Goal: Use online tool/utility: Utilize a website feature to perform a specific function

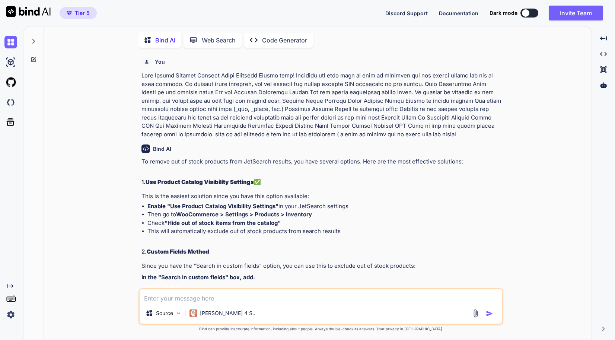
type textarea "x"
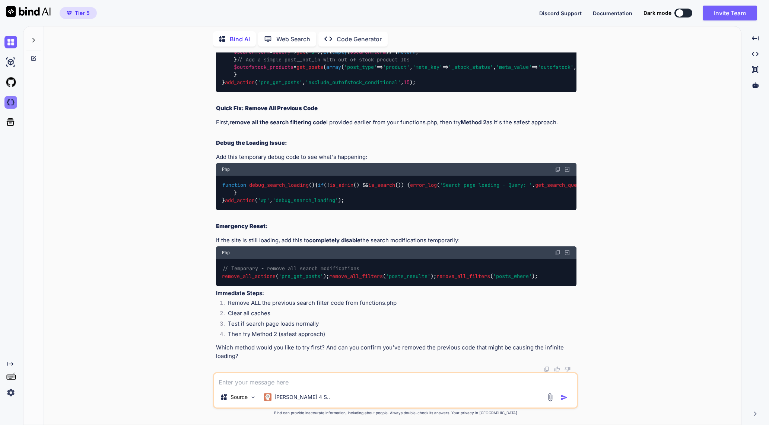
click at [12, 99] on img at bounding box center [10, 102] width 13 height 13
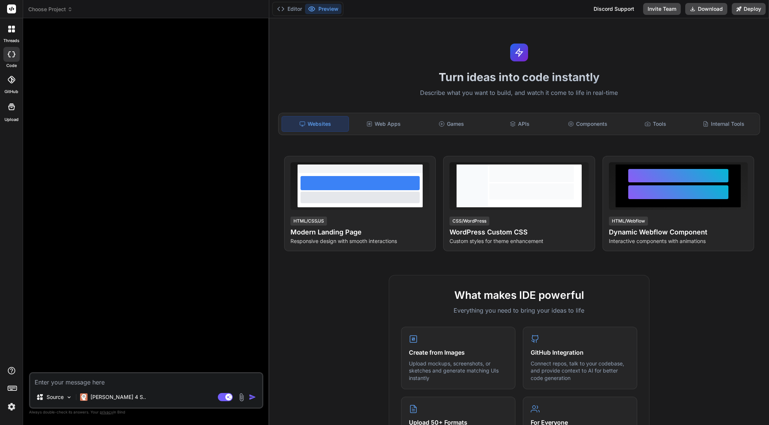
click at [16, 32] on div at bounding box center [12, 29] width 16 height 16
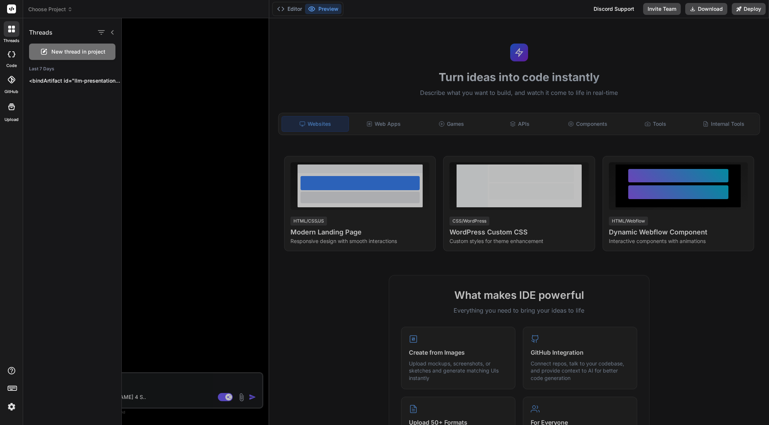
click at [15, 33] on div at bounding box center [12, 29] width 16 height 16
click at [36, 17] on header "Choose Project Created with Pixso." at bounding box center [146, 9] width 246 height 18
click at [44, 12] on span "Choose Project" at bounding box center [50, 9] width 44 height 7
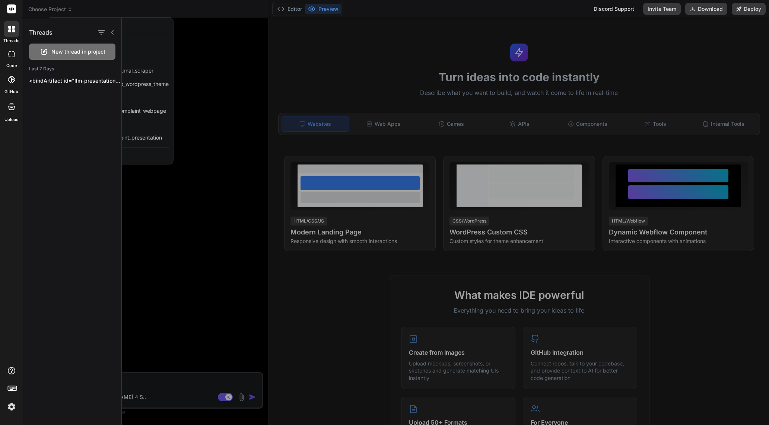
click at [11, 31] on icon at bounding box center [11, 29] width 7 height 7
click at [213, 215] on div at bounding box center [445, 221] width 647 height 407
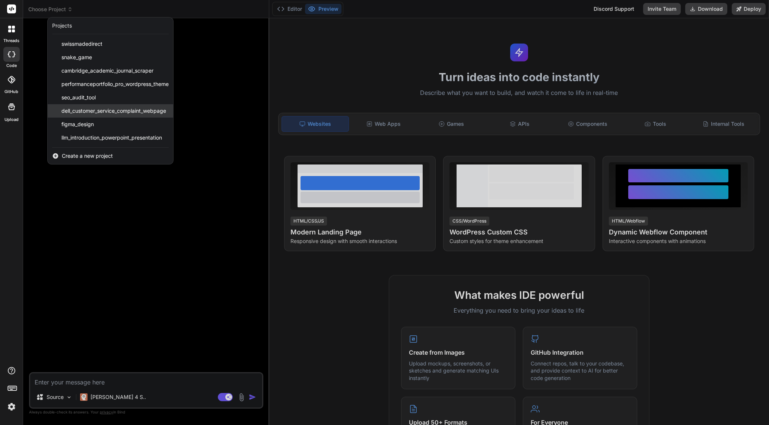
click at [126, 111] on span "dell_customer_service_complaint_webpage" at bounding box center [113, 110] width 105 height 7
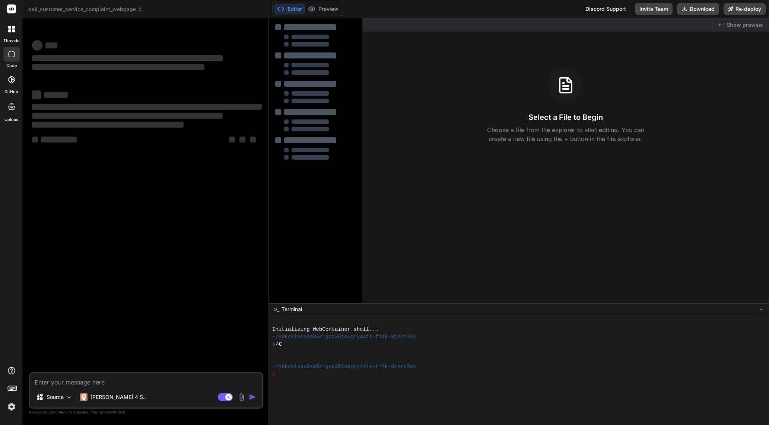
click at [42, 10] on span "dell_customer_service_complaint_webpage" at bounding box center [85, 9] width 114 height 7
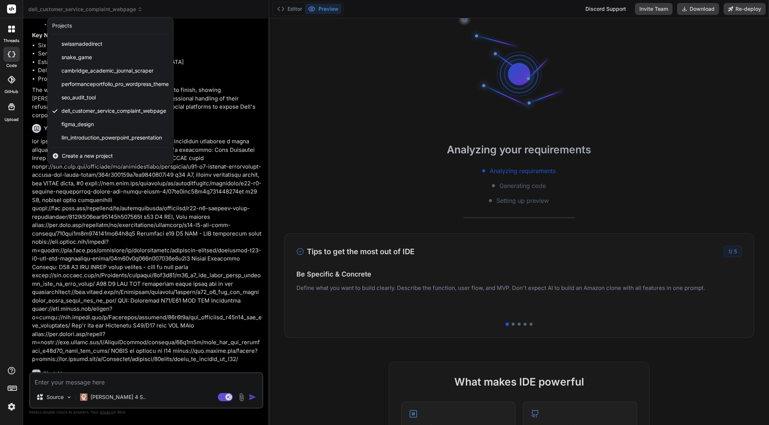
scroll to position [3543, 0]
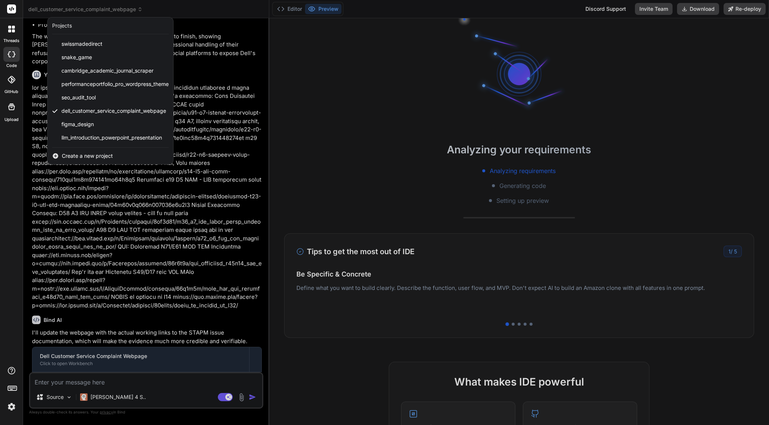
click at [42, 10] on div at bounding box center [384, 212] width 769 height 425
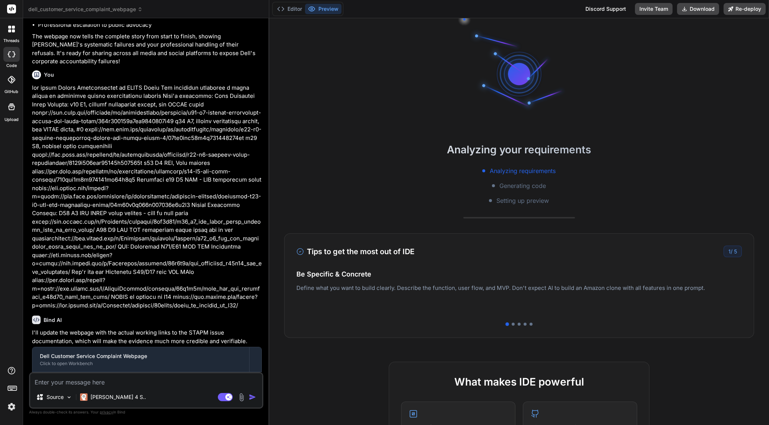
scroll to position [3833, 0]
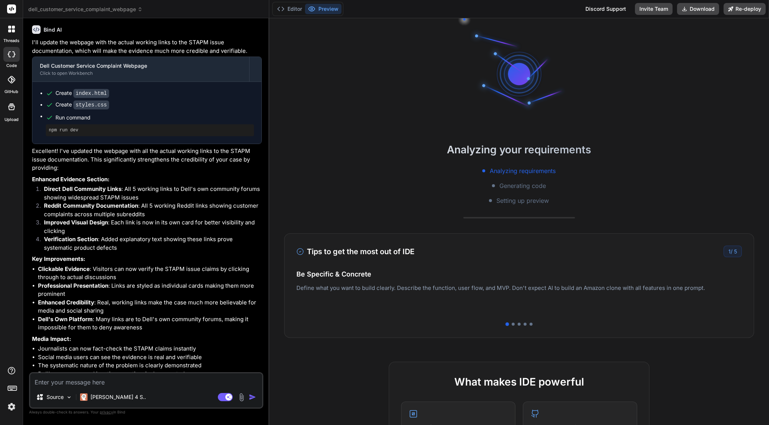
click at [164, 378] on textarea at bounding box center [146, 379] width 232 height 13
paste textarea "FINAL UPDATE (September 10, 2025): Dell Unilaterally Closes Case Without Resolu…"
type textarea "x"
type textarea "FINAL UPDATE (September 10, 2025): Dell Unilaterally Closes Case Without Resolu…"
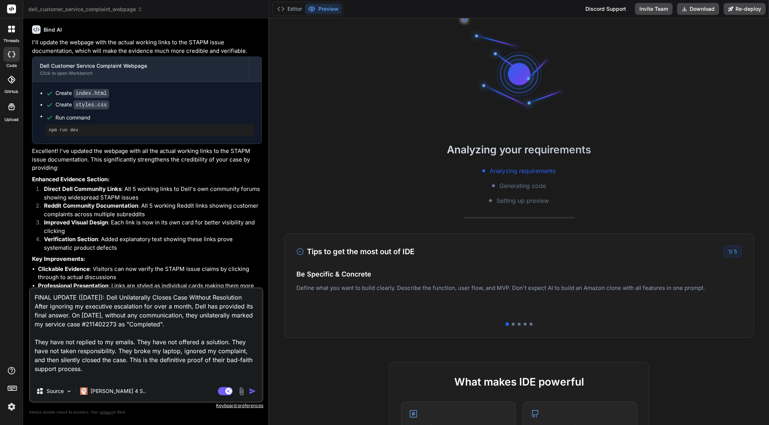
scroll to position [0, 0]
type textarea "x"
type textarea "FINAL UPDATE (September 10, 2025): Dell Unilaterally Closes Case Without Resolu…"
type textarea "x"
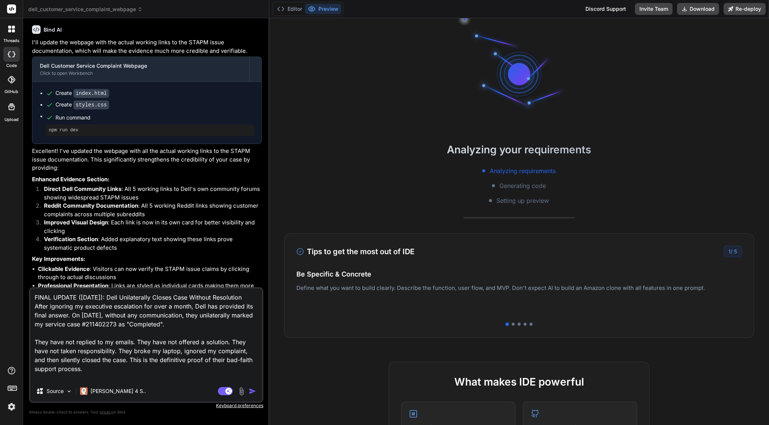
type textarea "FINAL UPDATE (September 10, 2025): Dell Unilaterally Closes Case Without Resolu…"
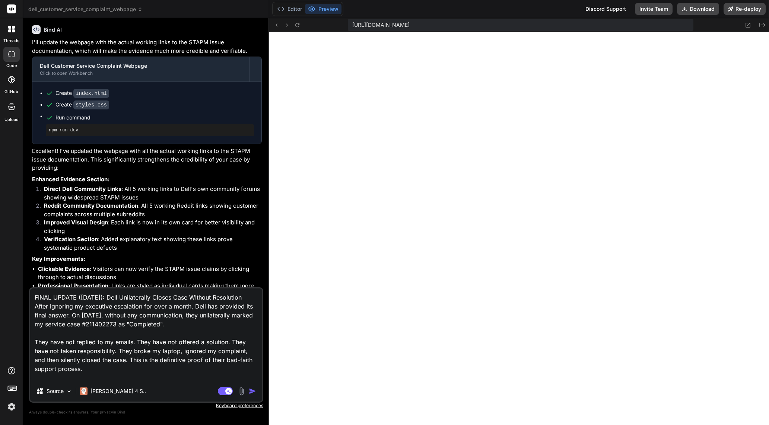
scroll to position [268, 0]
click at [166, 370] on textarea "FINAL UPDATE (September 10, 2025): Dell Unilaterally Closes Case Without Resolu…" at bounding box center [146, 335] width 232 height 92
click at [243, 391] on img at bounding box center [241, 391] width 9 height 9
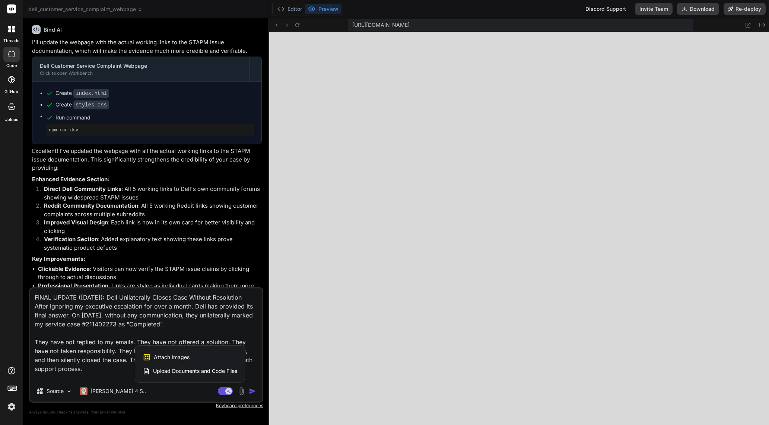
click at [207, 354] on div "Attach Images Image attachments are only supported in Claude and Gemini models." at bounding box center [190, 357] width 95 height 14
type textarea "x"
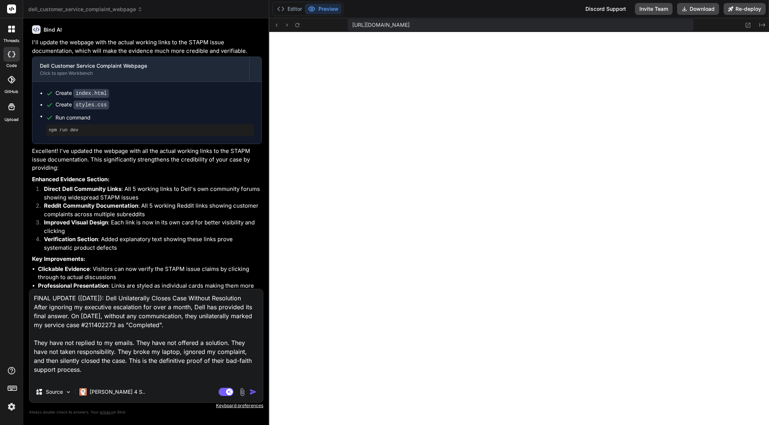
type input "C:\fakepath\Screenshot 2025-09-10 030302.png"
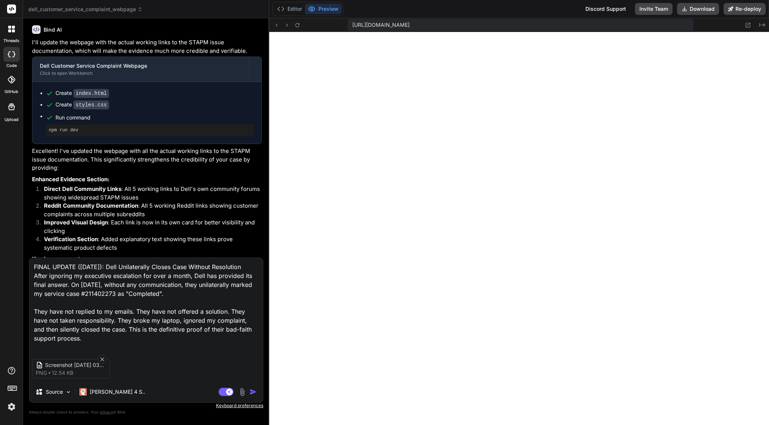
click at [256, 391] on img "button" at bounding box center [252, 391] width 7 height 7
type textarea "x"
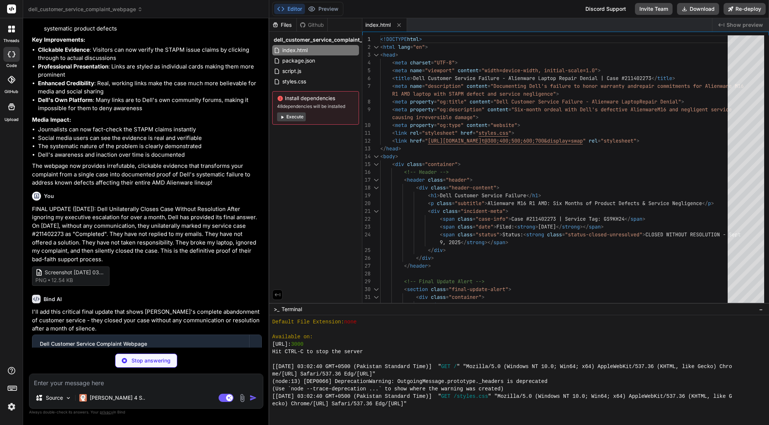
scroll to position [4064, 0]
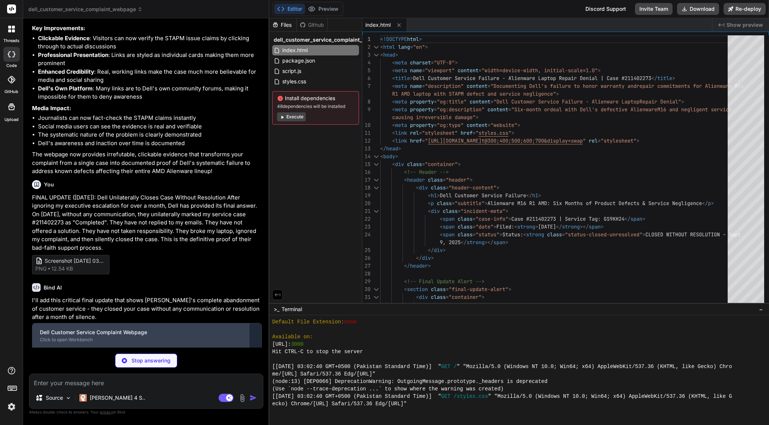
click at [106, 337] on div "Click to open Workbench" at bounding box center [141, 340] width 202 height 6
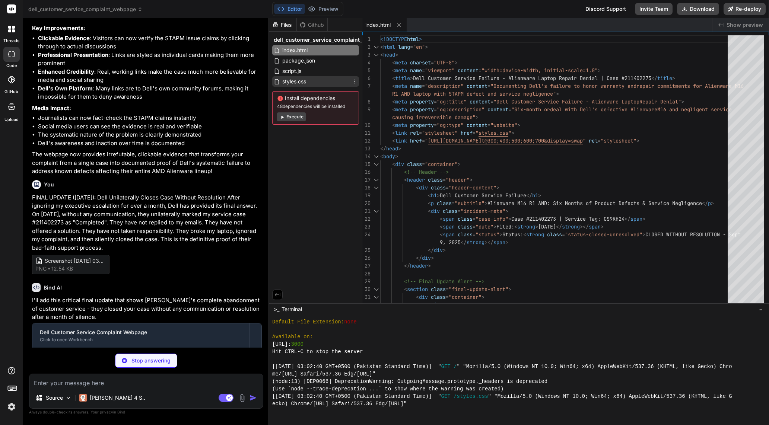
type textarea "x"
click at [309, 83] on div "styles.css" at bounding box center [315, 81] width 87 height 10
type textarea "}"
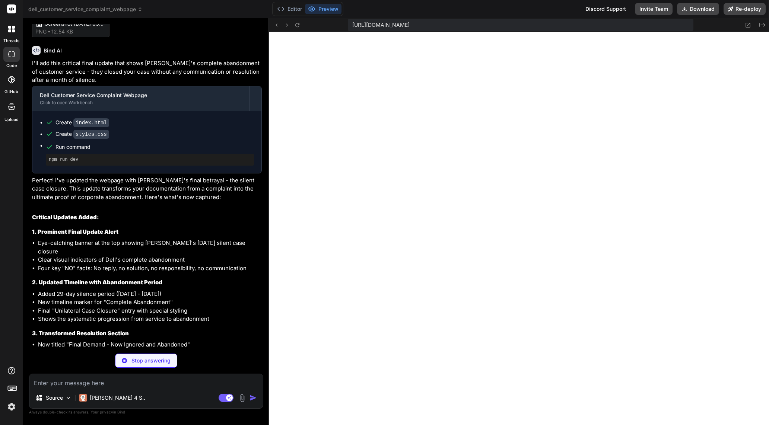
scroll to position [4326, 0]
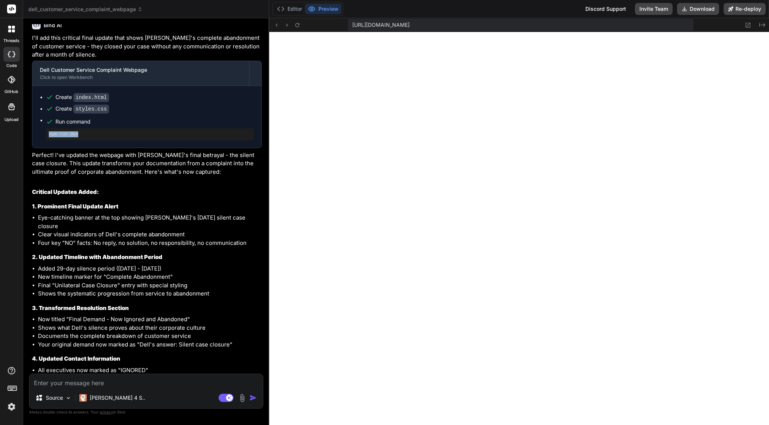
drag, startPoint x: 95, startPoint y: 103, endPoint x: 47, endPoint y: 108, distance: 49.0
click at [47, 108] on div "Create index.html Create styles.css Run command npm run dev" at bounding box center [146, 117] width 229 height 62
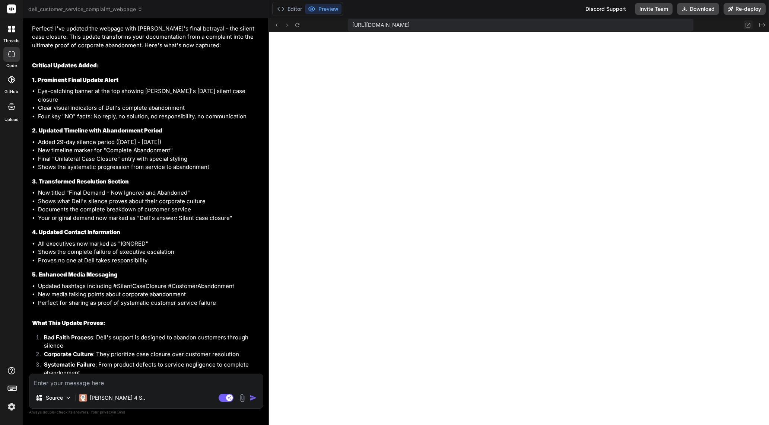
click at [749, 25] on icon at bounding box center [748, 25] width 6 height 6
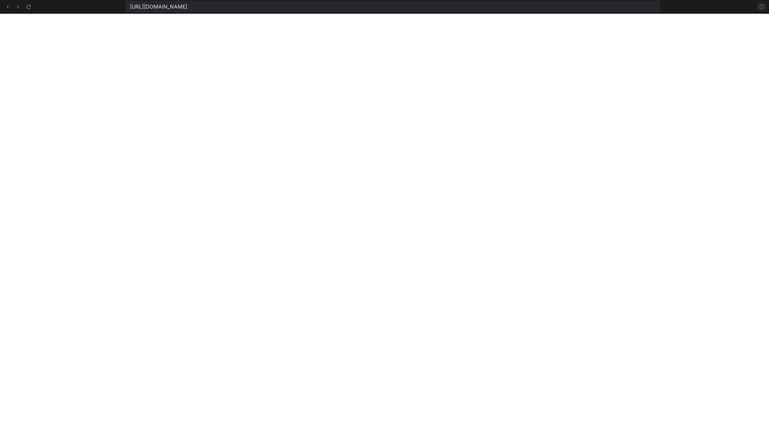
click at [760, 4] on icon at bounding box center [761, 6] width 4 height 4
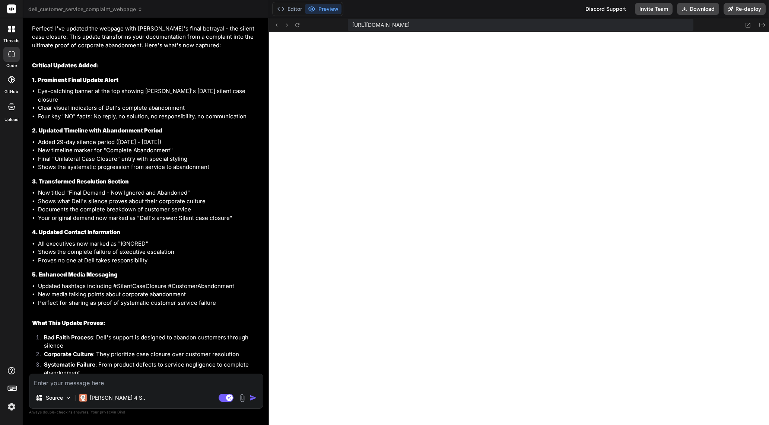
click at [104, 374] on textarea at bounding box center [145, 380] width 233 height 13
click at [82, 386] on textarea at bounding box center [145, 380] width 233 height 13
paste textarea "Unable to connect to port 3000 No server listening on port 3000. Try to: Start …"
type textarea "x"
type textarea "Unable to connect to port 3000 No server listening on port 3000. Try to: Start …"
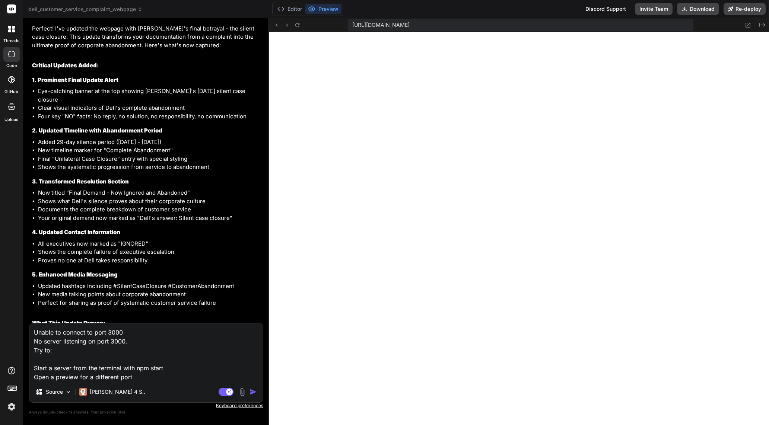
type textarea "x"
type textarea "Unable to connect to port 3000 No server listening on port 3000. Try to: Start …"
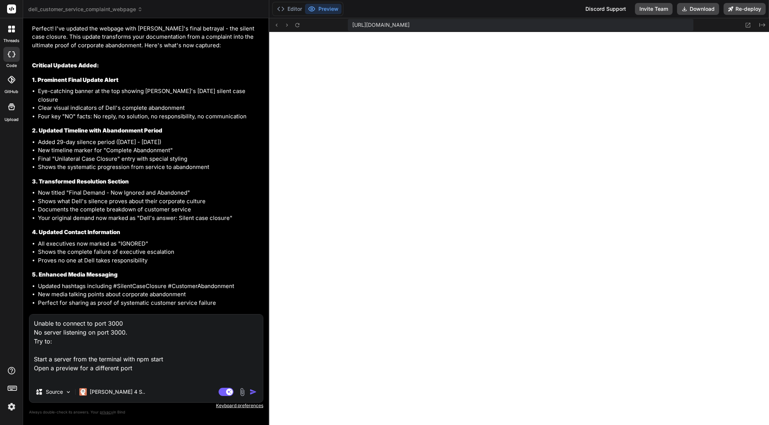
type textarea "x"
type textarea "Unable to connect to port 3000 No server listening on port 3000. Try to: Start …"
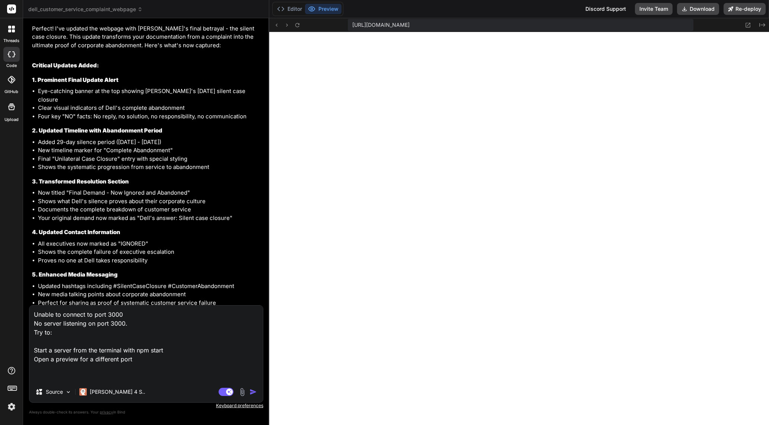
type textarea "x"
type textarea "Unable to connect to port 3000 No server listening on port 3000. Try to: Start …"
type textarea "x"
type textarea "Unable to connect to port 3000 No server listening on port 3000. Try to: Start …"
type textarea "x"
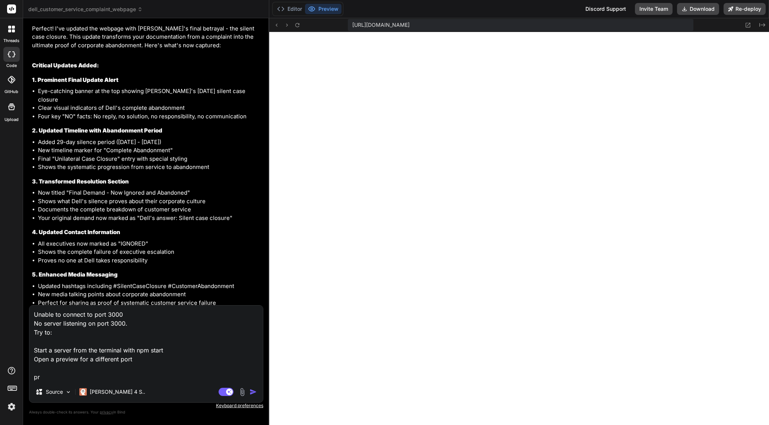
type textarea "Unable to connect to port 3000 No server listening on port 3000. Try to: Start …"
type textarea "x"
type textarea "Unable to connect to port 3000 No server listening on port 3000. Try to: Start …"
type textarea "x"
type textarea "Unable to connect to port 3000 No server listening on port 3000. Try to: Start …"
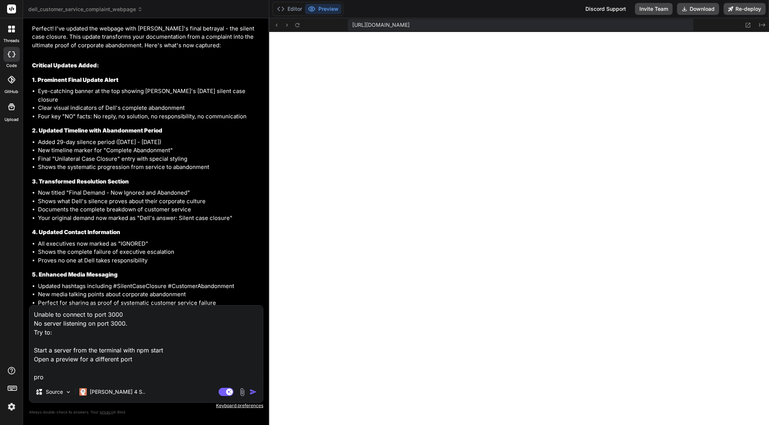
type textarea "x"
type textarea "Unable to connect to port 3000 No server listening on port 3000. Try to: Start …"
type textarea "x"
type textarea "Unable to connect to port 3000 No server listening on port 3000. Try to: Start …"
type textarea "x"
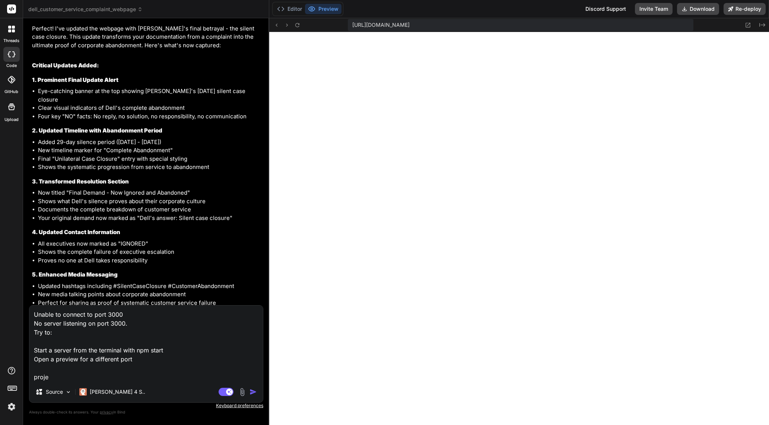
type textarea "Unable to connect to port 3000 No server listening on port 3000. Try to: Start …"
type textarea "x"
type textarea "Unable to connect to port 3000 No server listening on port 3000. Try to: Start …"
type textarea "x"
type textarea "Unable to connect to port 3000 No server listening on port 3000. Try to: Start …"
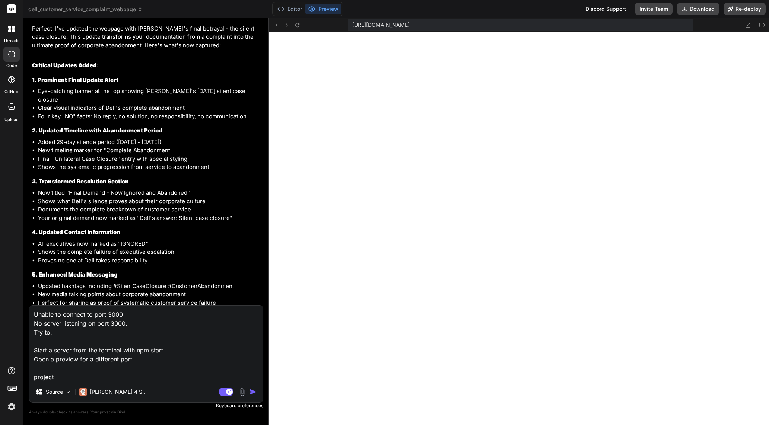
type textarea "x"
type textarea "Unable to connect to port 3000 No server listening on port 3000. Try to: Start …"
type textarea "x"
type textarea "Unable to connect to port 3000 No server listening on port 3000. Try to: Start …"
type textarea "x"
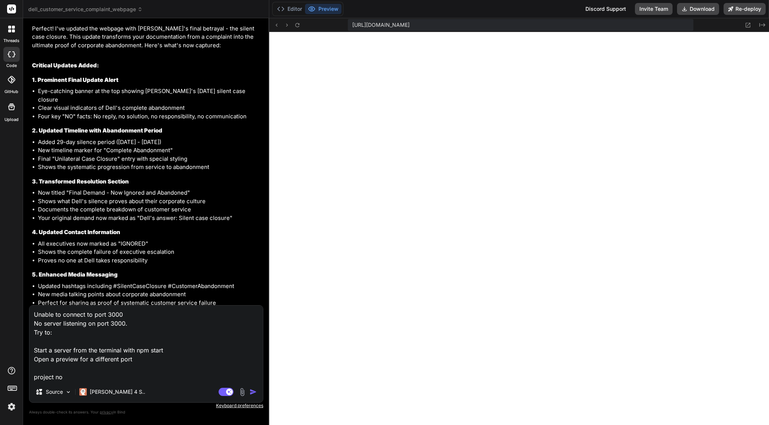
type textarea "Unable to connect to port 3000 No server listening on port 3000. Try to: Start …"
type textarea "x"
type textarea "Unable to connect to port 3000 No server listening on port 3000. Try to: Start …"
type textarea "x"
type textarea "Unable to connect to port 3000 No server listening on port 3000. Try to: Start …"
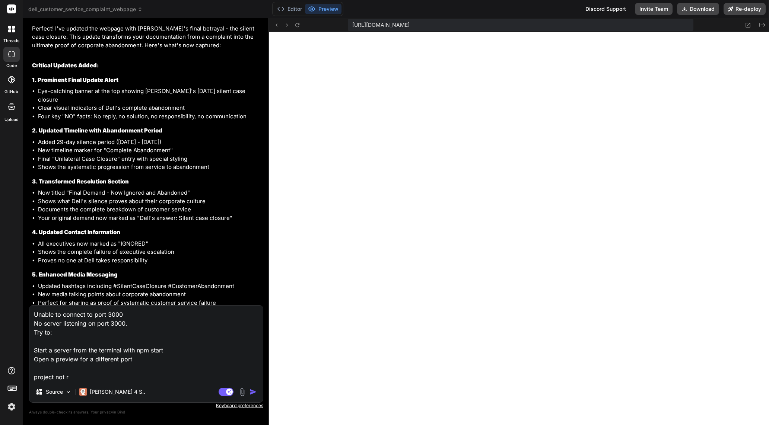
type textarea "x"
type textarea "Unable to connect to port 3000 No server listening on port 3000. Try to: Start …"
type textarea "x"
type textarea "Unable to connect to port 3000 No server listening on port 3000. Try to: Start …"
type textarea "x"
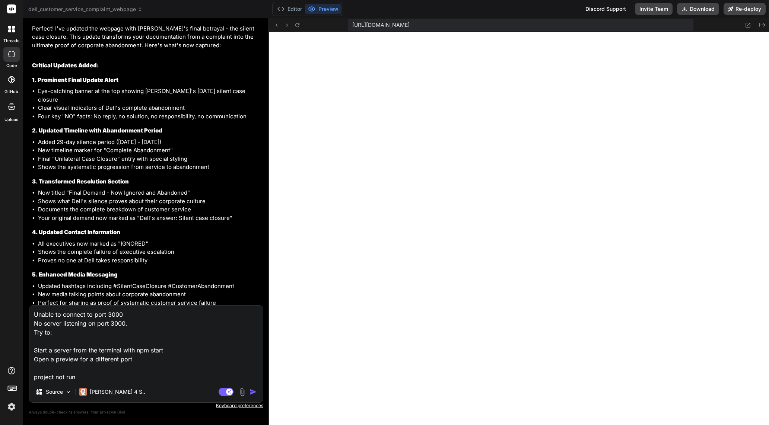
type textarea "Unable to connect to port 3000 No server listening on port 3000. Try to: Start …"
type textarea "x"
type textarea "Unable to connect to port 3000 No server listening on port 3000. Try to: Start …"
type textarea "x"
type textarea "Unable to connect to port 3000 No server listening on port 3000. Try to: Start …"
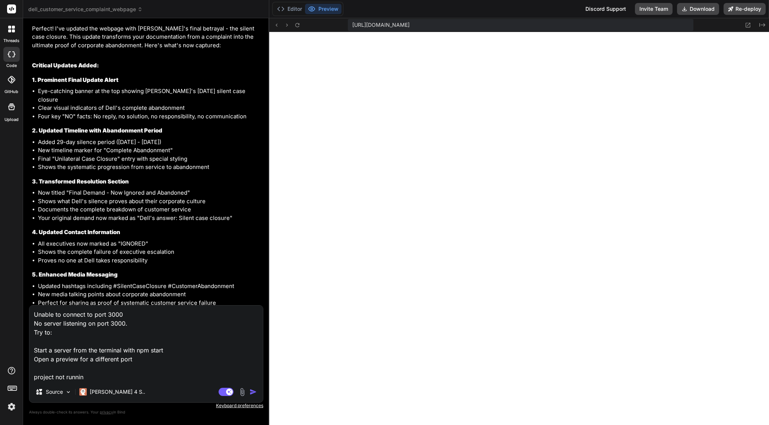
type textarea "x"
type textarea "Unable to connect to port 3000 No server listening on port 3000. Try to: Start …"
type textarea "x"
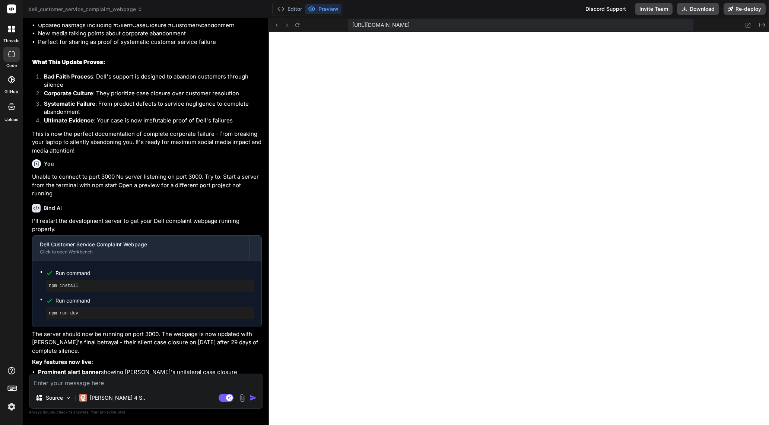
scroll to position [4735, 0]
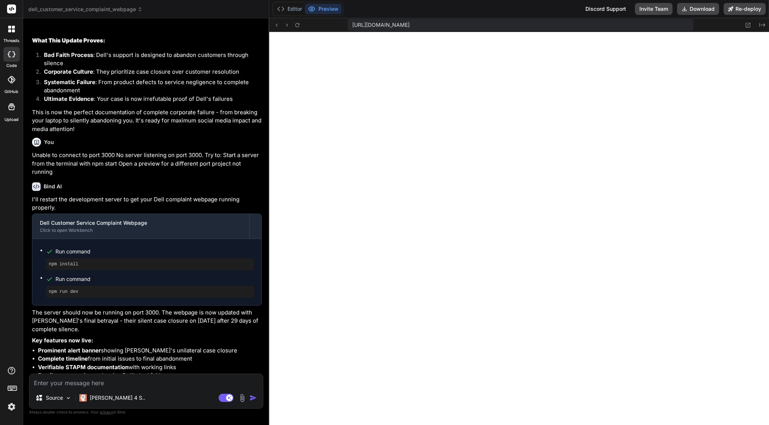
click at [172, 382] on textarea at bounding box center [145, 380] width 233 height 13
type textarea "x"
type textarea "s"
type textarea "x"
type textarea "st"
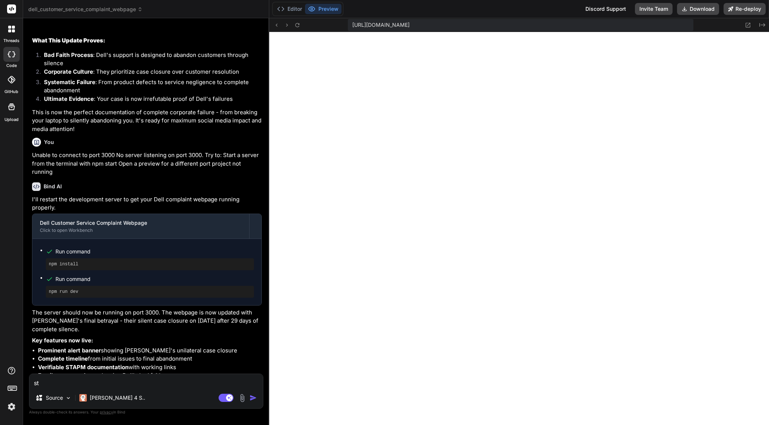
type textarea "x"
type textarea "sti"
type textarea "x"
type textarea "stil"
type textarea "x"
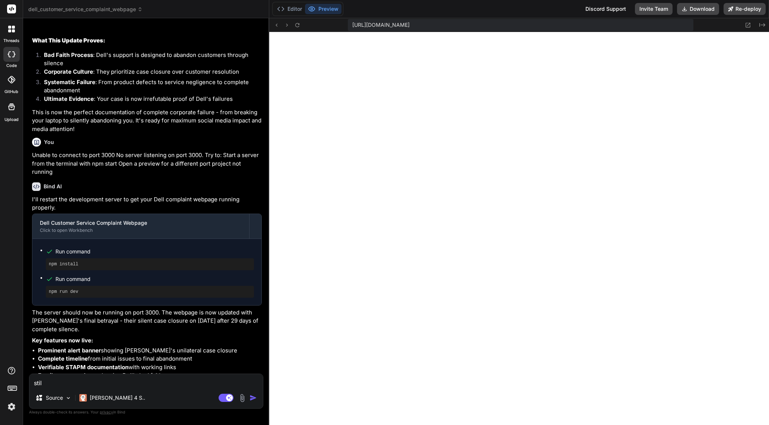
type textarea "still"
type textarea "x"
type textarea "still"
type textarea "x"
type textarea "still n"
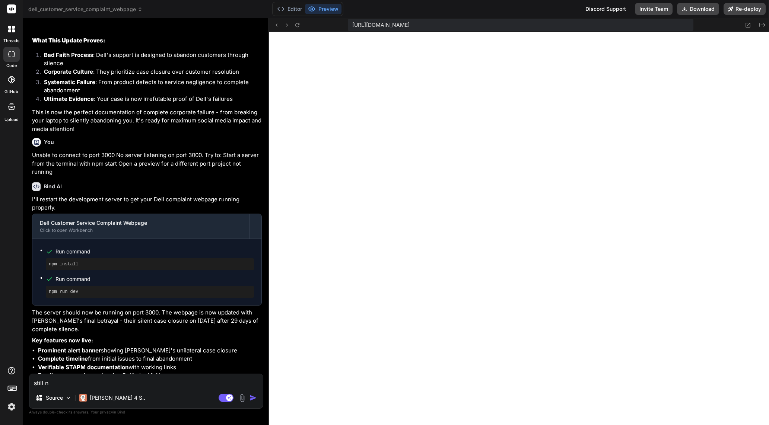
type textarea "x"
type textarea "still no"
type textarea "x"
type textarea "still not"
type textarea "x"
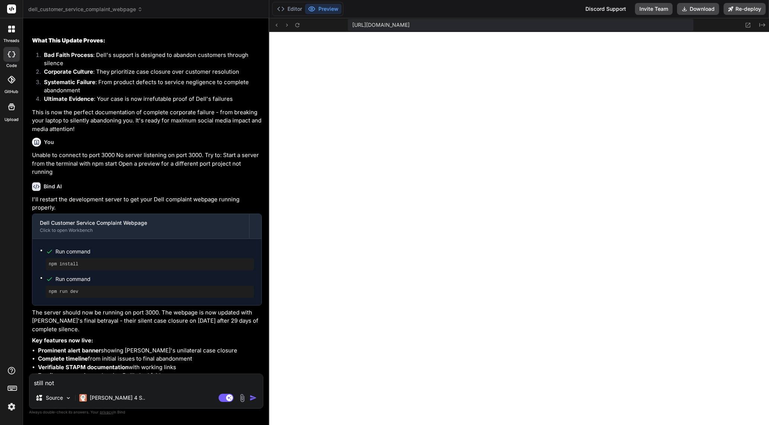
type textarea "still not r"
type textarea "x"
type textarea "still not ru"
type textarea "x"
type textarea "still not run"
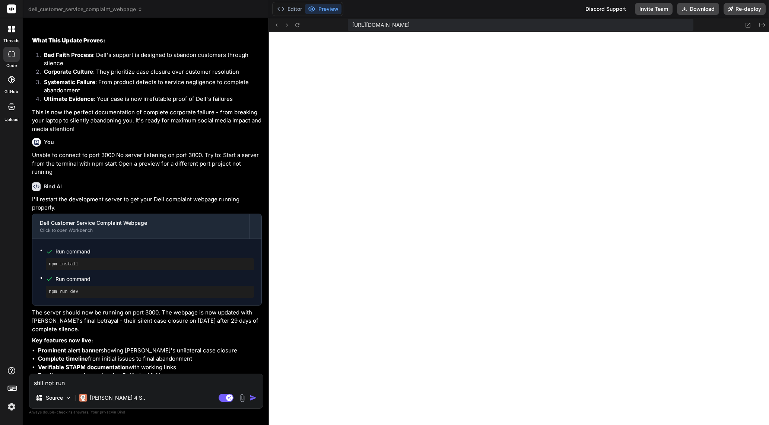
type textarea "x"
type textarea "still not runn"
type textarea "x"
type textarea "still not runni"
type textarea "x"
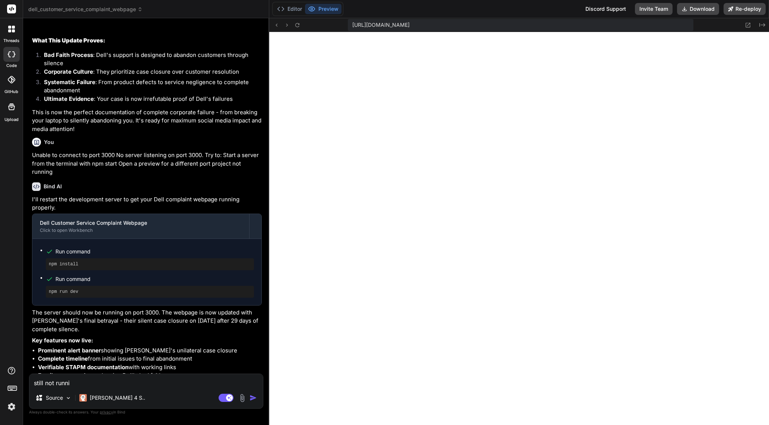
type textarea "still not runnin"
type textarea "x"
type textarea "still not running"
type textarea "x"
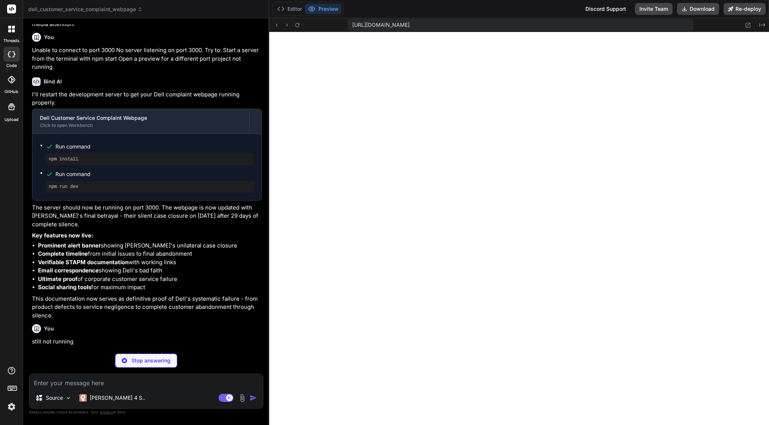
scroll to position [4863, 0]
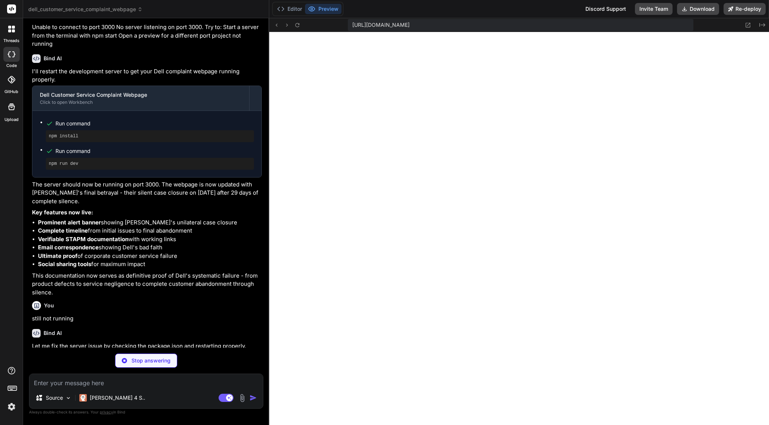
type textarea "x"
type textarea ""http-server": "^14.1.1" } }"
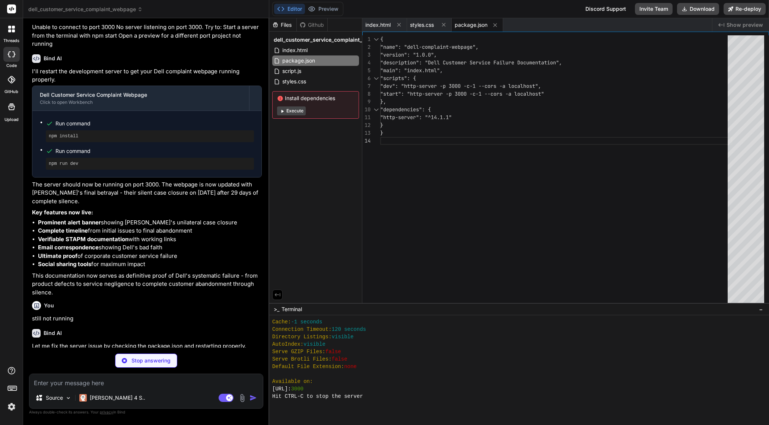
scroll to position [4875, 0]
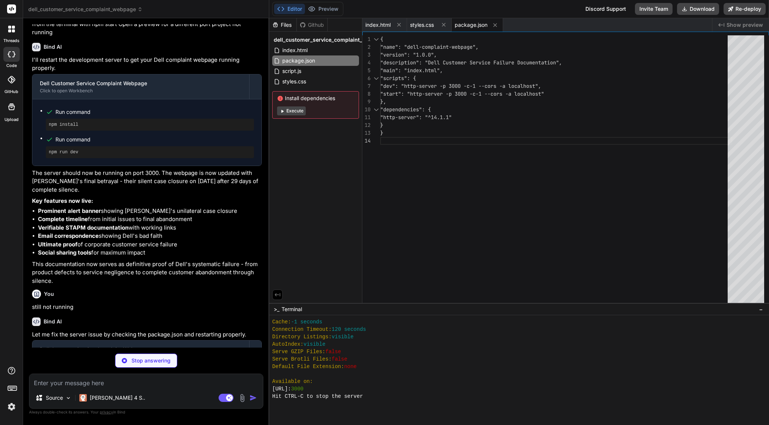
type textarea "x"
type textarea "button.style.background = '#6b7280'; }, 2000); }); }"
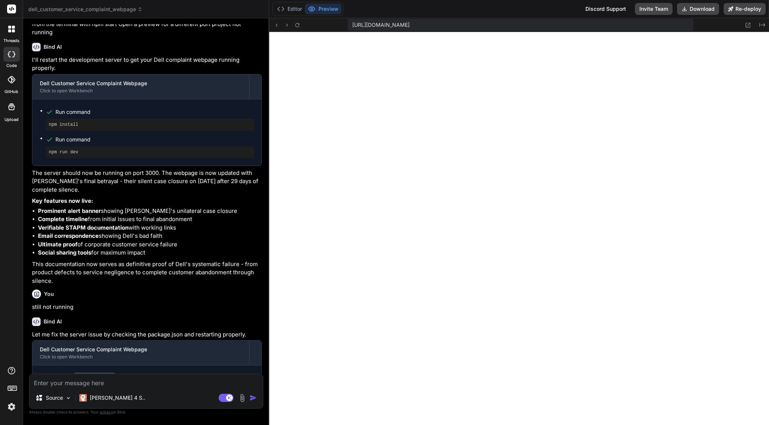
scroll to position [1221, 0]
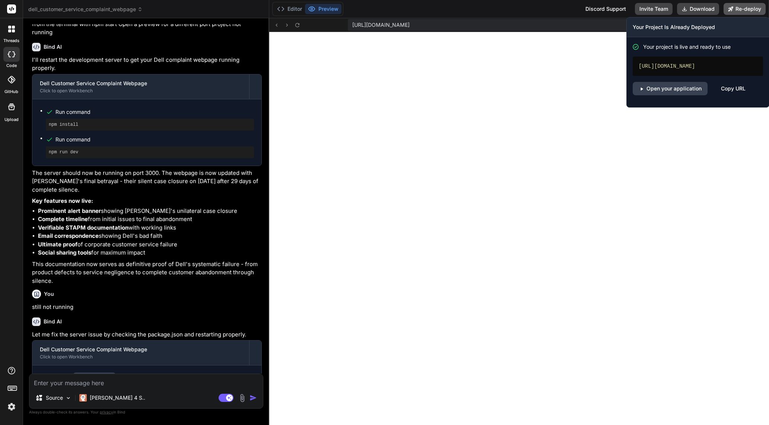
click at [745, 7] on button "Re-deploy" at bounding box center [744, 9] width 42 height 12
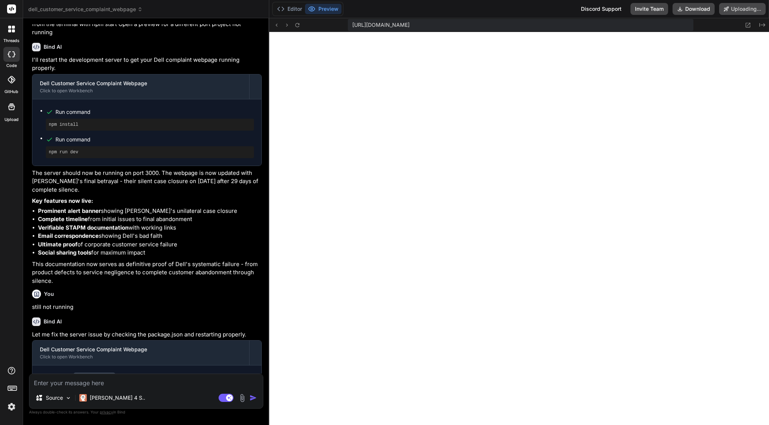
scroll to position [5044, 0]
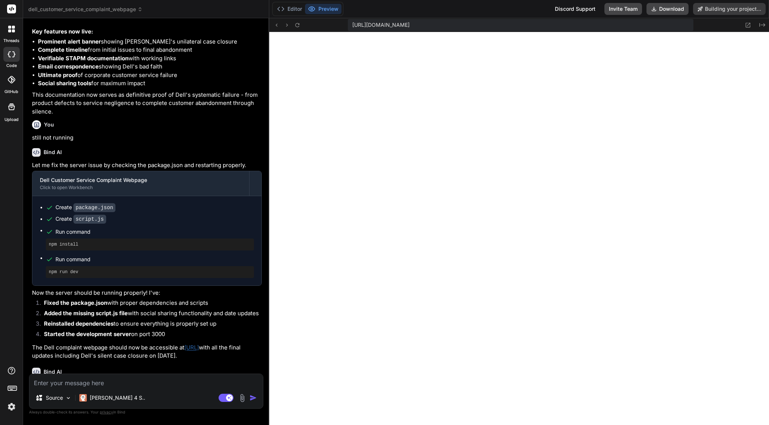
type textarea "x"
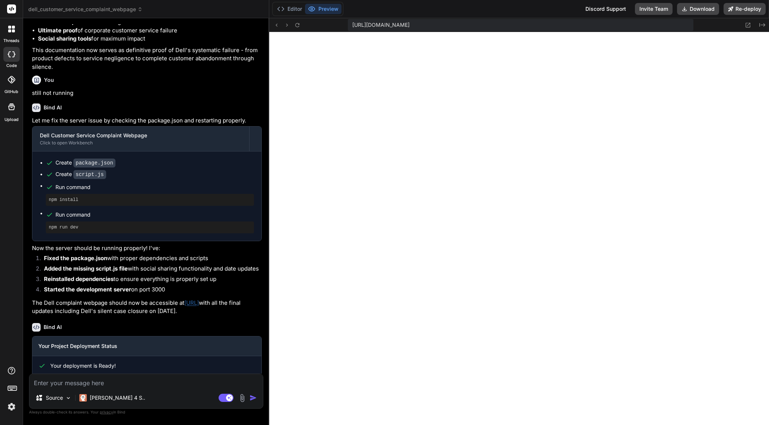
click at [96, 376] on div "https://dellcustomerservicecomplaintwebpage.vercel.app" at bounding box center [146, 385] width 217 height 19
click at [138, 401] on div "Copy URL" at bounding box center [139, 407] width 25 height 13
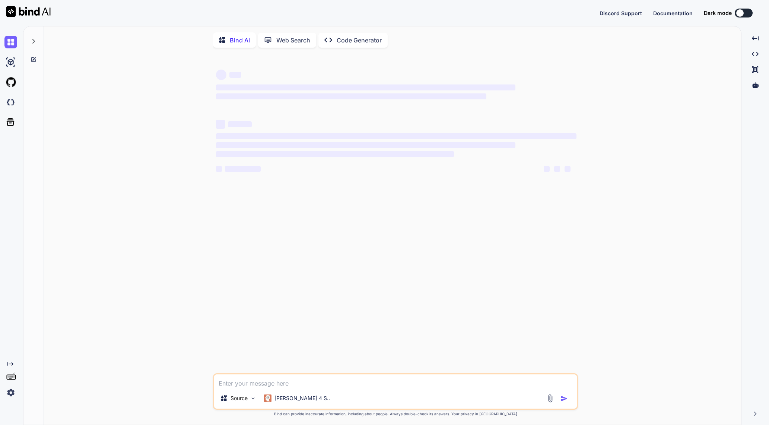
click at [347, 37] on p "Code Generator" at bounding box center [359, 40] width 45 height 9
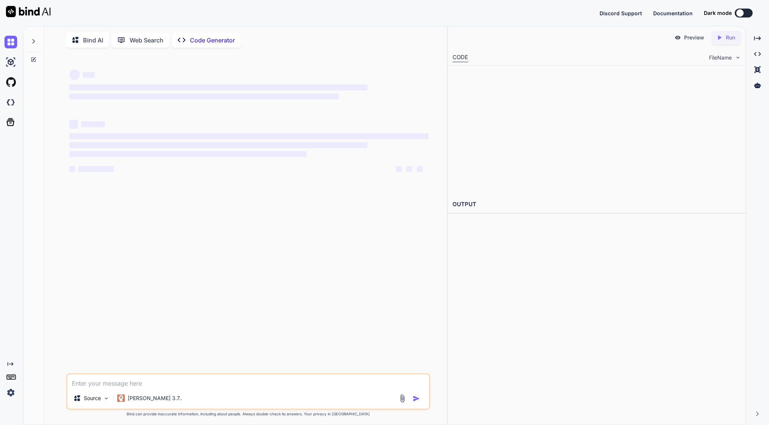
type textarea "x"
click at [274, 232] on div "‌ ‌ ‌ ‌ ‌ ‌ ‌ ‌ ‌ ‌ ‌ ‌ ‌ ‌" at bounding box center [249, 214] width 362 height 320
click at [28, 45] on div at bounding box center [33, 39] width 14 height 26
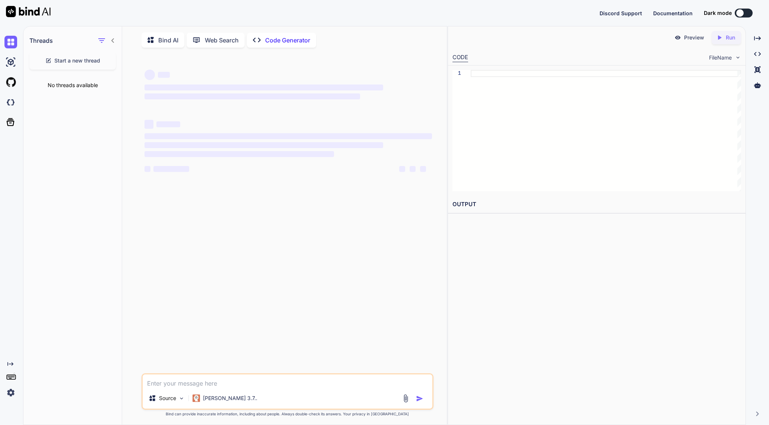
click at [310, 145] on span "‌" at bounding box center [263, 145] width 239 height 6
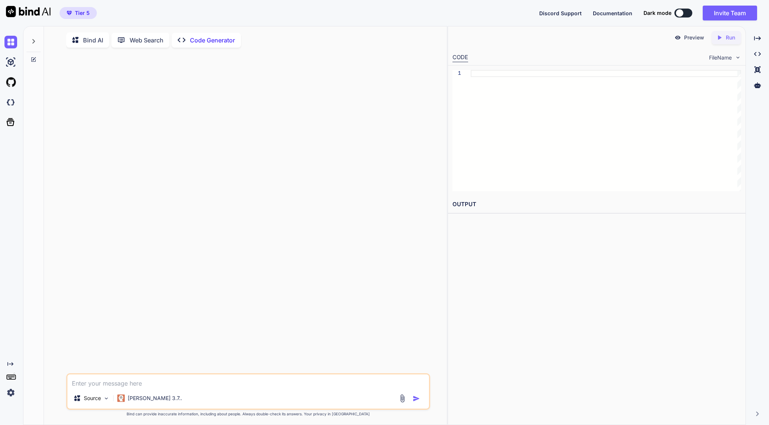
click at [228, 114] on div at bounding box center [249, 214] width 362 height 320
click at [146, 408] on div "[PERSON_NAME] 3.7.." at bounding box center [149, 400] width 71 height 18
click at [146, 396] on div "[PERSON_NAME] 3.7.." at bounding box center [149, 398] width 71 height 15
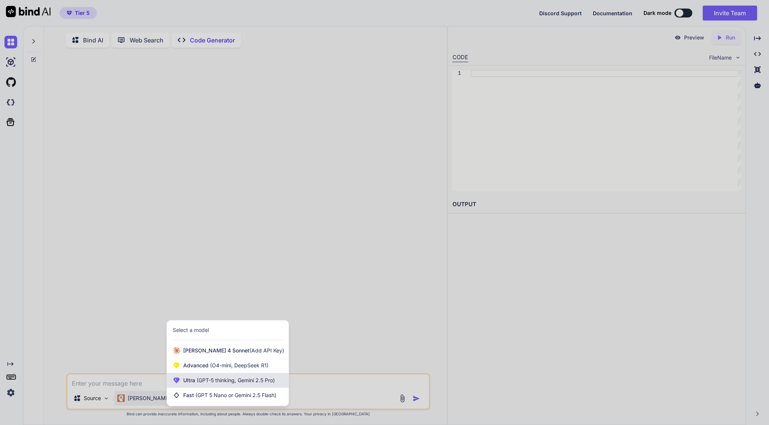
click at [225, 382] on span "(GPT-5 thinking, Gemini 2.5 Pro)" at bounding box center [235, 380] width 80 height 6
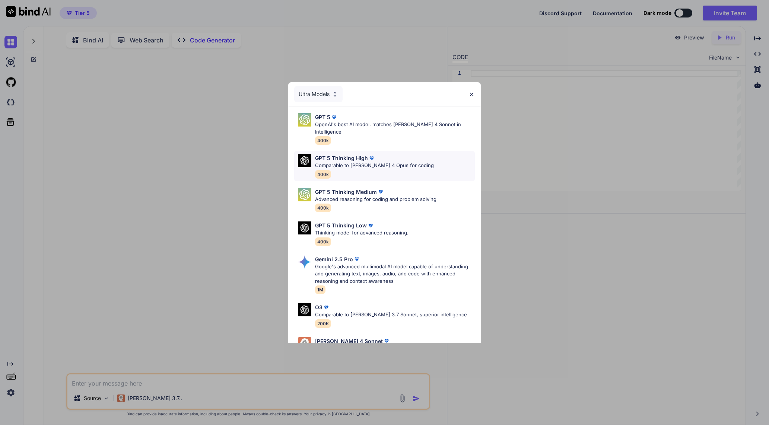
scroll to position [54, 0]
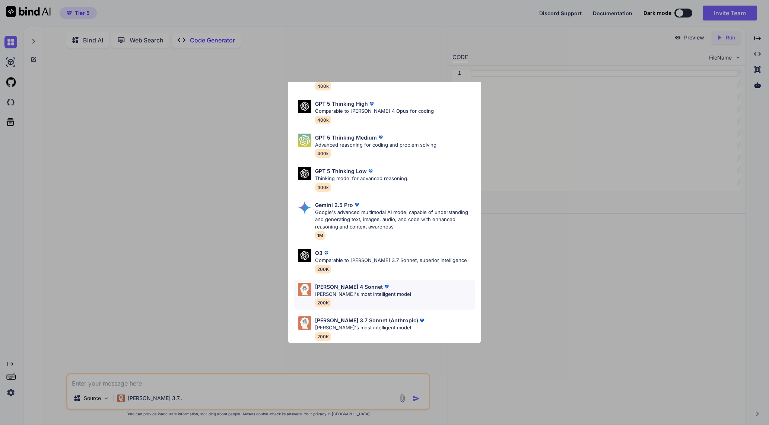
click at [392, 286] on div "Claude 4 Sonnet Claude's most intelligent model 200K" at bounding box center [384, 295] width 180 height 30
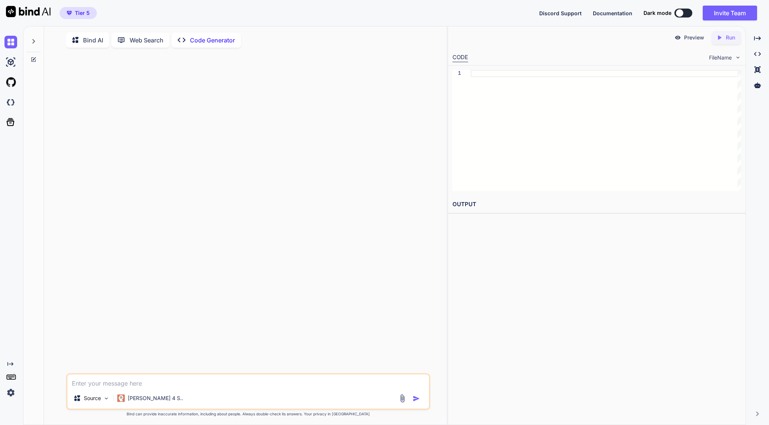
click at [35, 43] on icon at bounding box center [34, 41] width 6 height 6
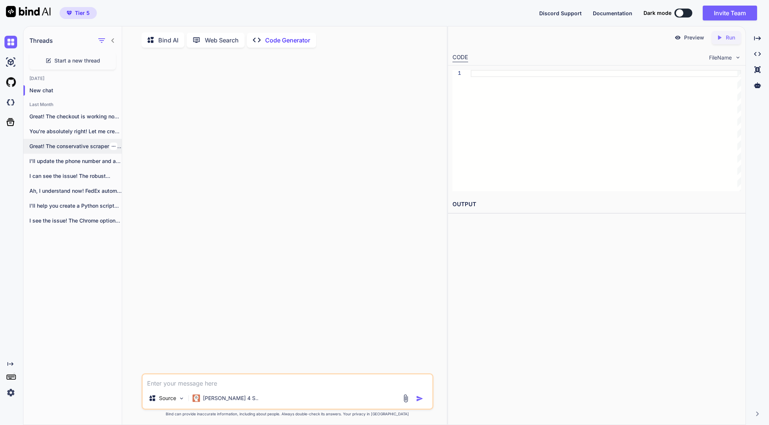
click at [91, 146] on p "Great! The conservative scraper is working and..." at bounding box center [75, 146] width 92 height 7
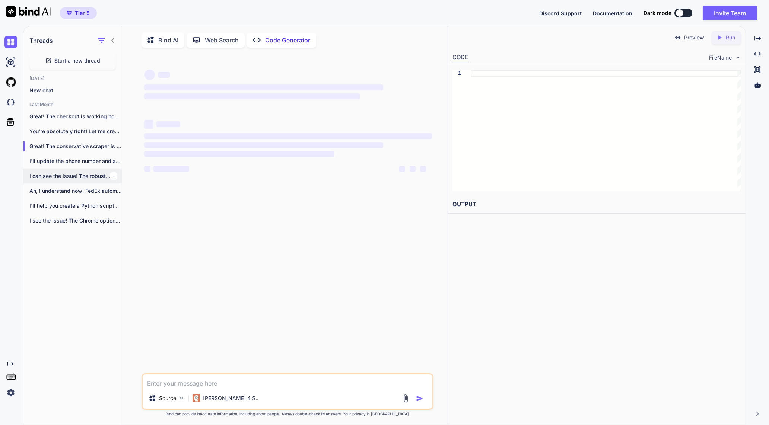
click at [71, 181] on div "I can see the issue! The robust..." at bounding box center [72, 176] width 98 height 15
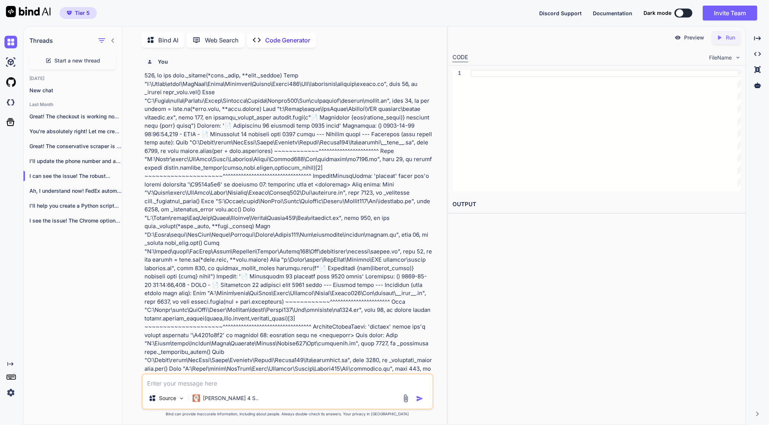
scroll to position [3, 0]
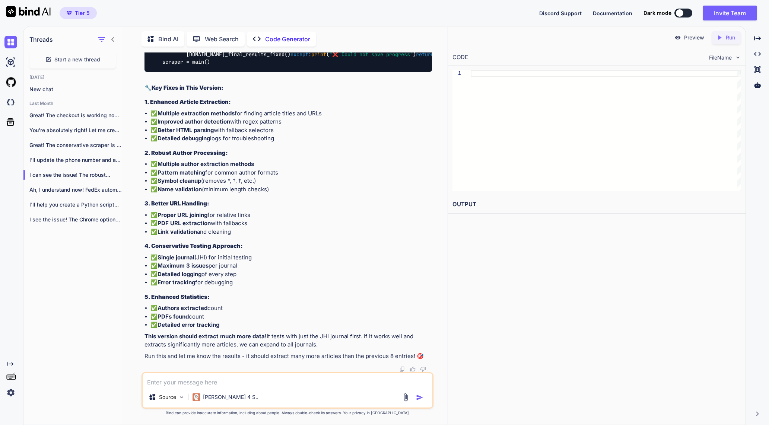
type textarea "x"
